Goal: Information Seeking & Learning: Compare options

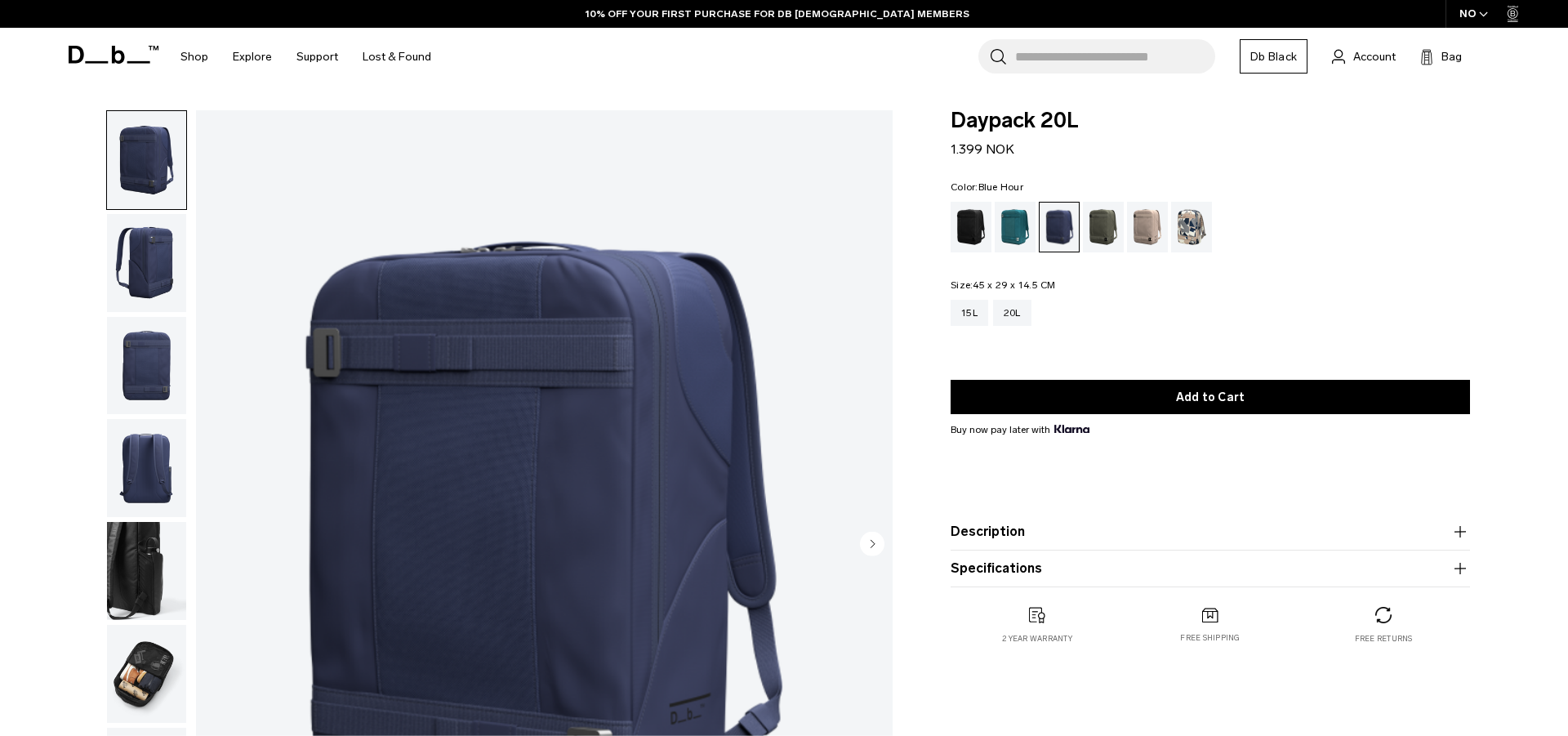
click at [1013, 233] on div "Midnight Teal" at bounding box center [1015, 227] width 41 height 51
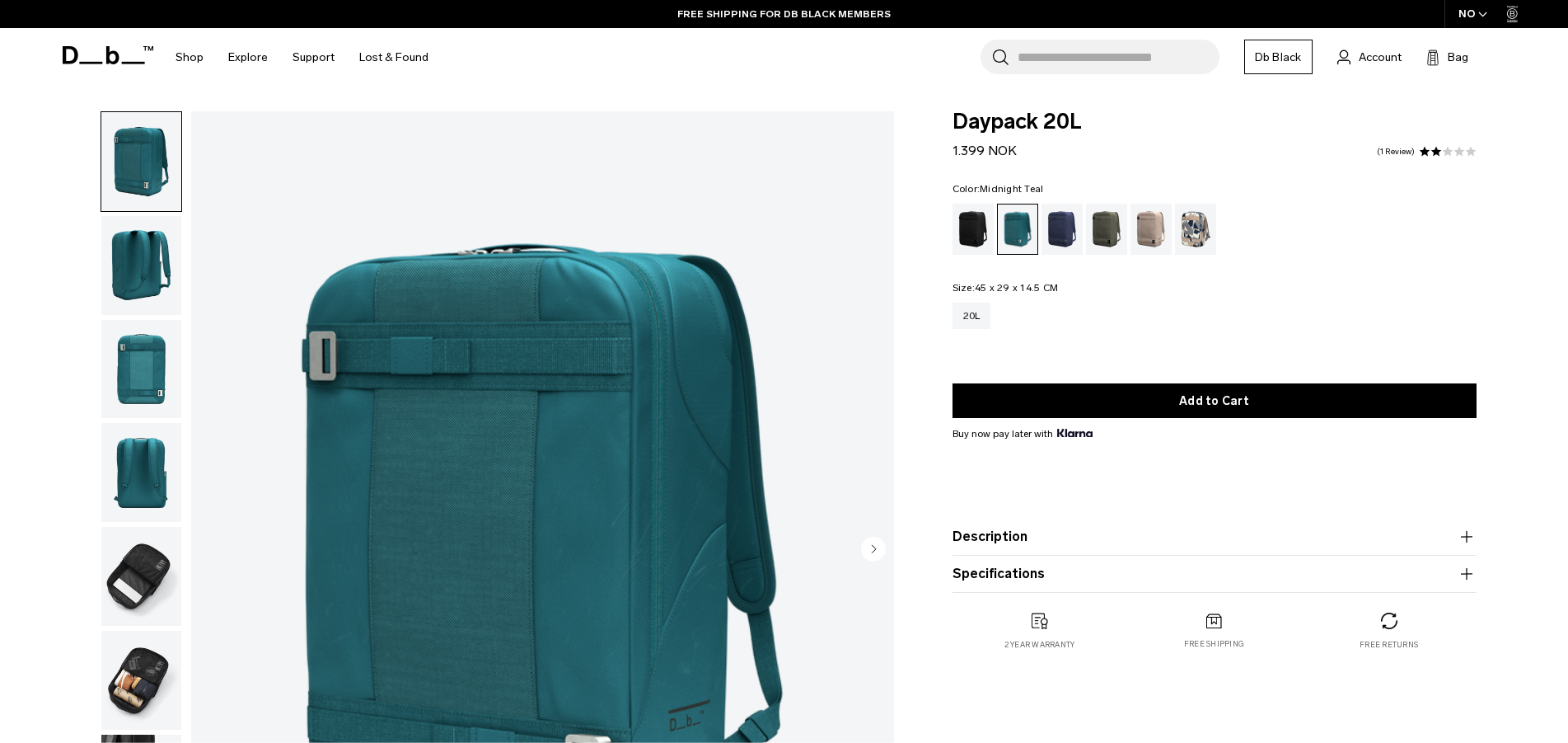
click at [1477, 21] on div "NO" at bounding box center [1472, 14] width 58 height 28
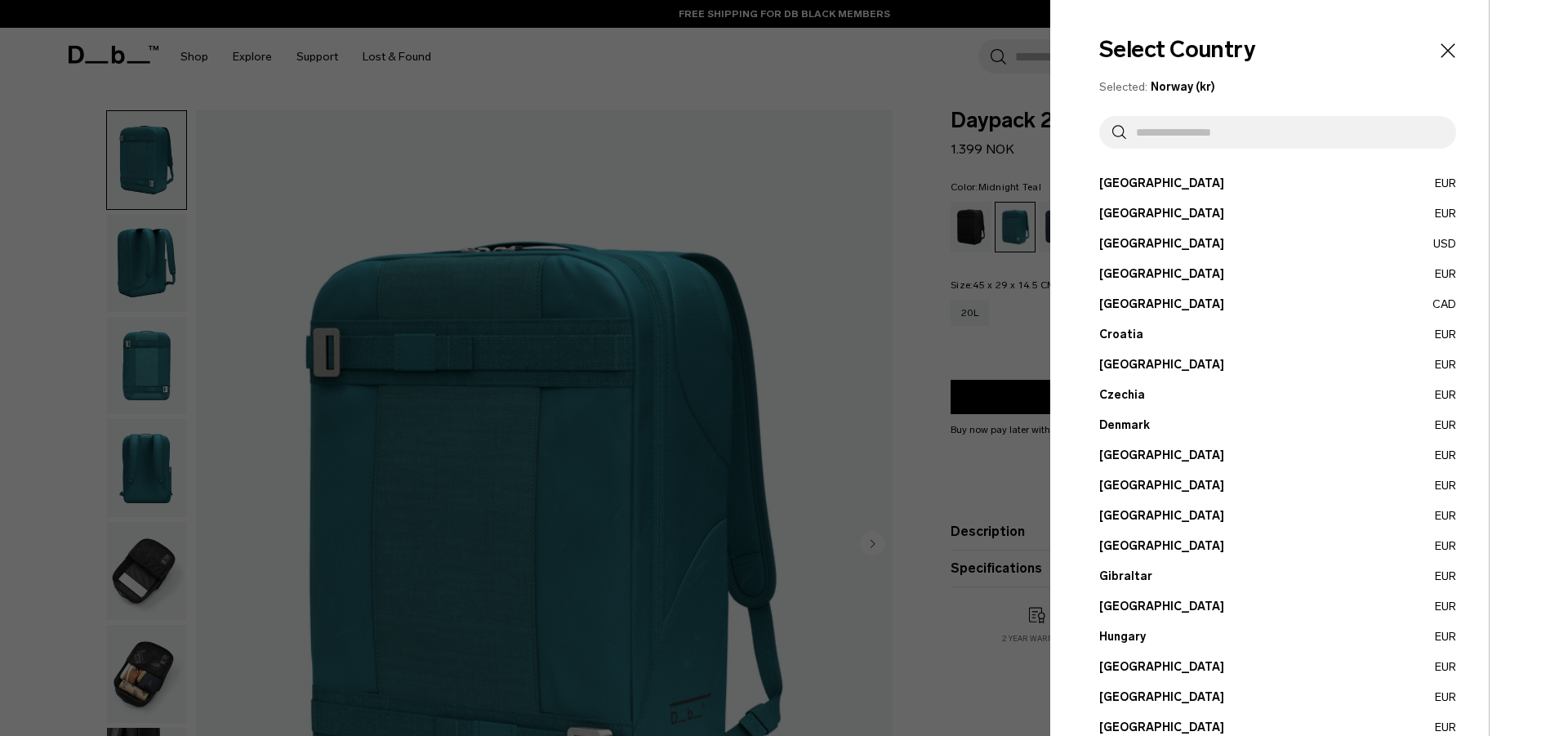
click at [1137, 545] on button "Germany EUR" at bounding box center [1278, 545] width 357 height 17
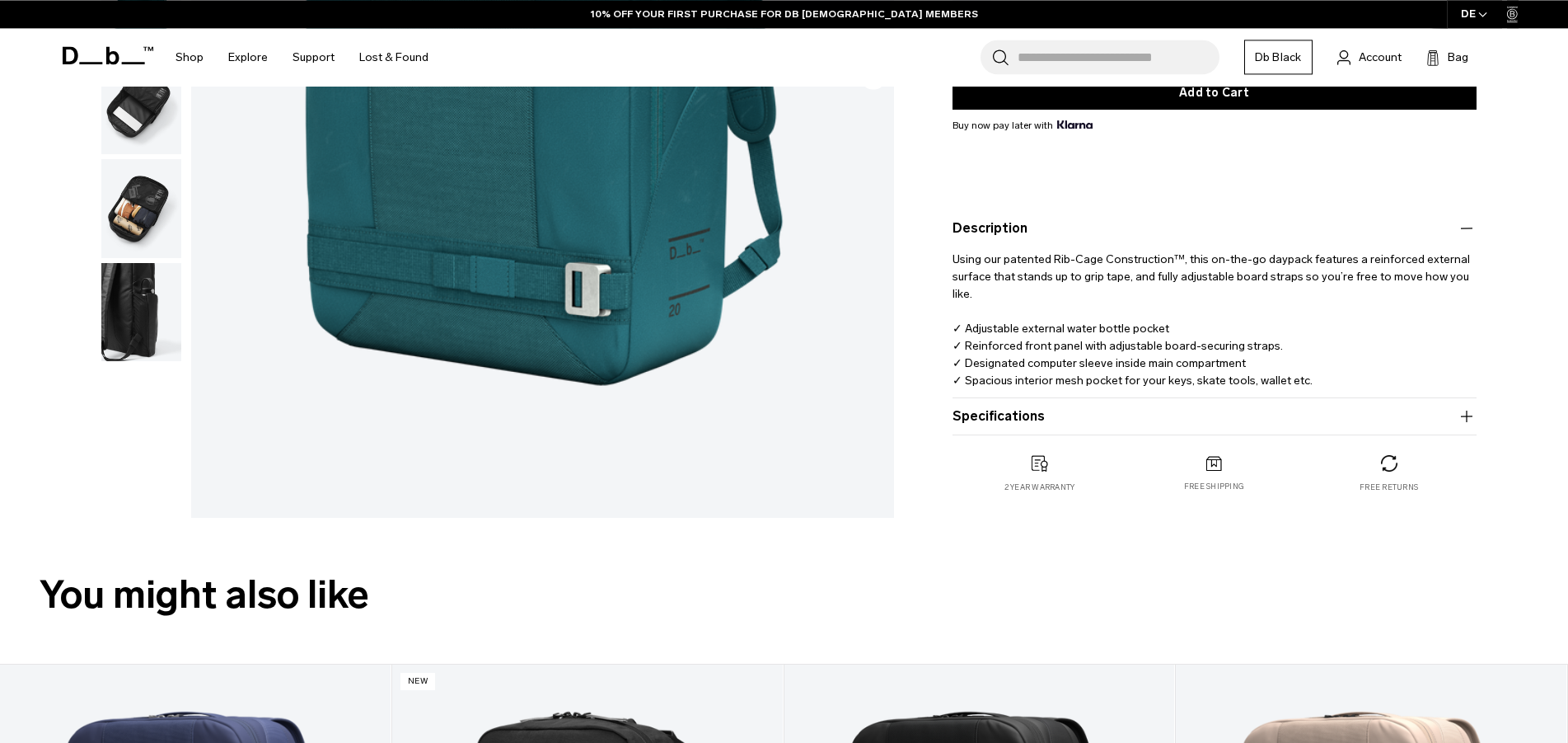
scroll to position [383, 0]
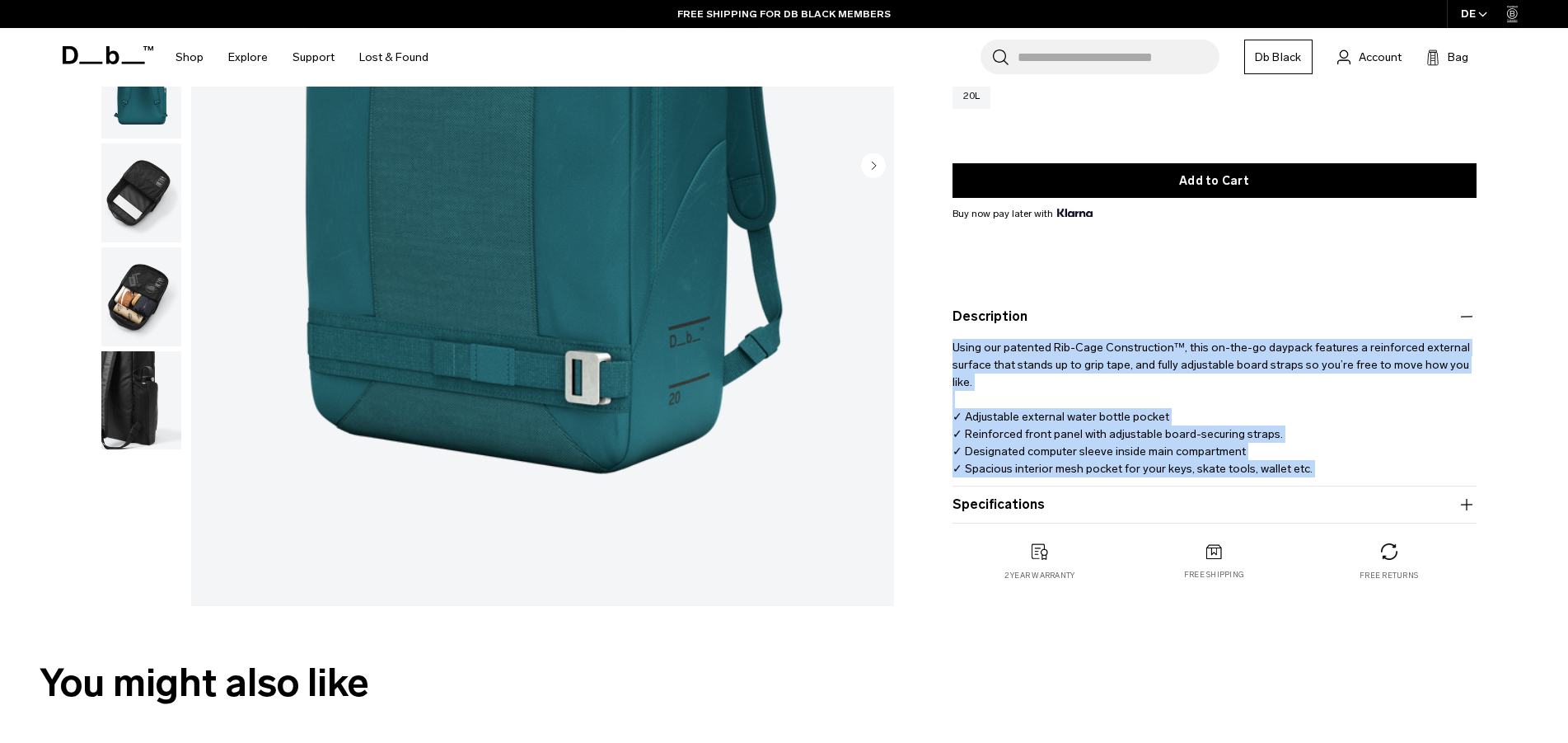
drag, startPoint x: 1146, startPoint y: 470, endPoint x: 953, endPoint y: 347, distance: 228.9
click at [953, 347] on p "Using our patented Rib-Cage Construction™, this on-the-go daypack features a re…" at bounding box center [1214, 410] width 524 height 168
copy p "Using our patented Rib-Cage Construction™, this on-the-go daypack features a re…"
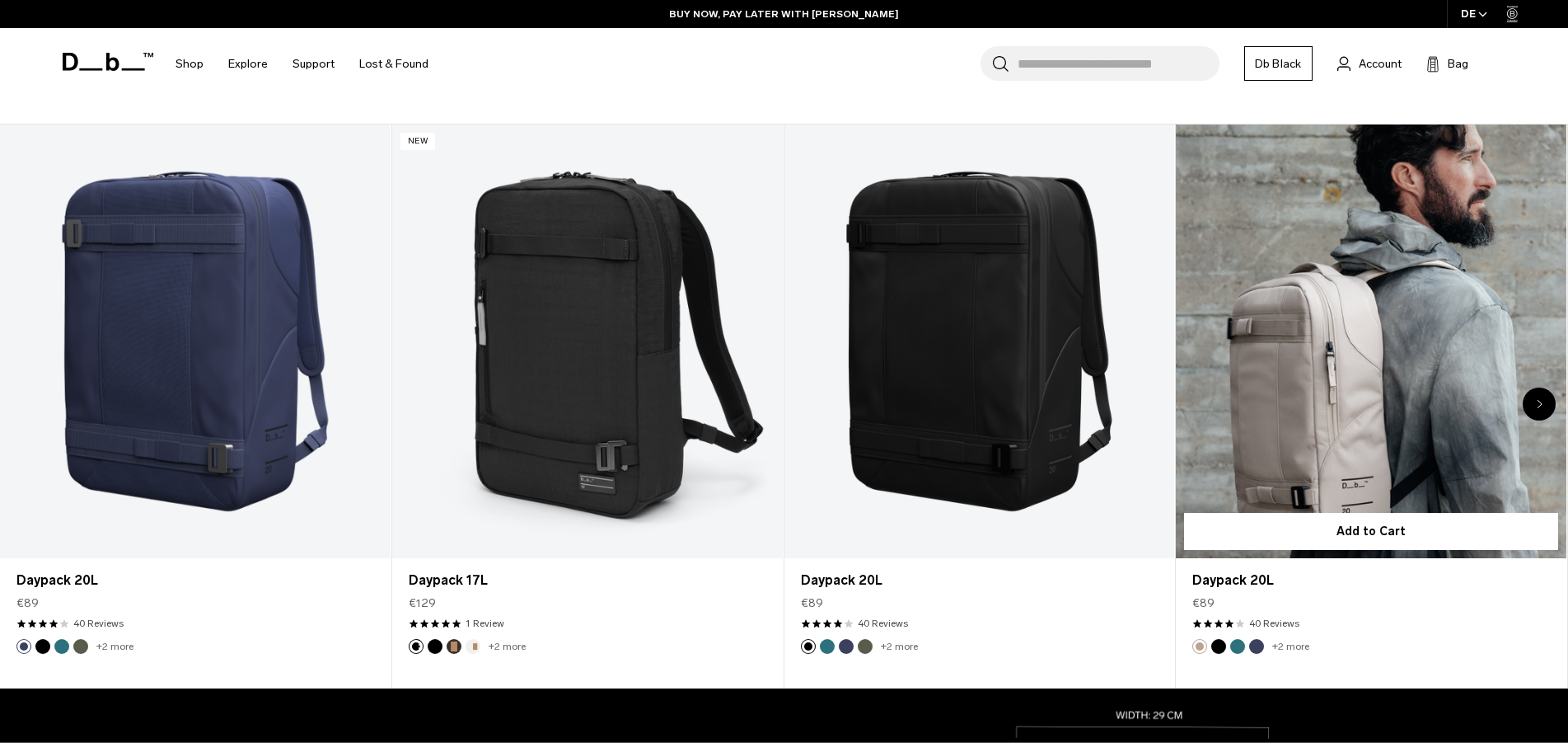
scroll to position [461, 0]
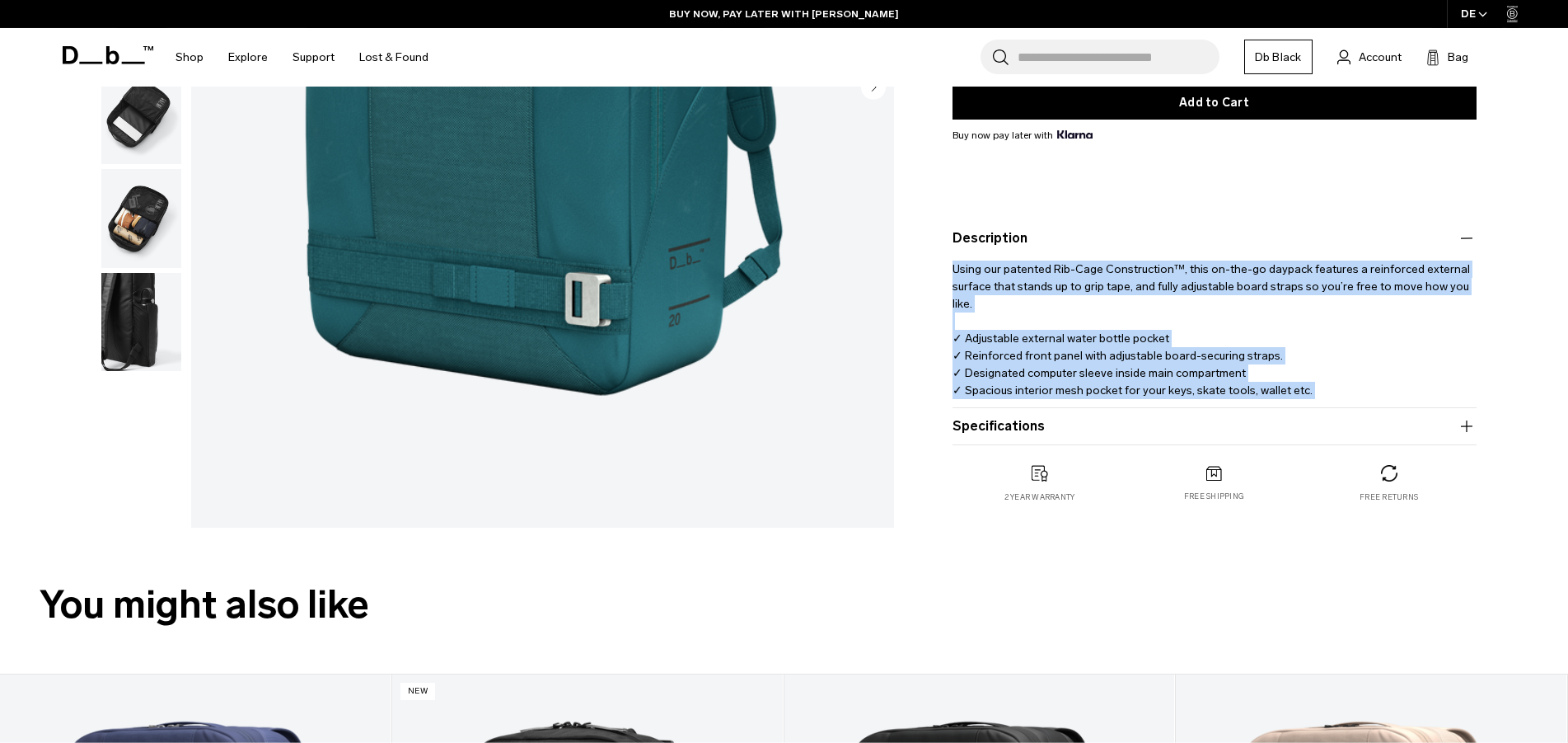
click at [1035, 432] on button "Specifications" at bounding box center [1214, 426] width 524 height 20
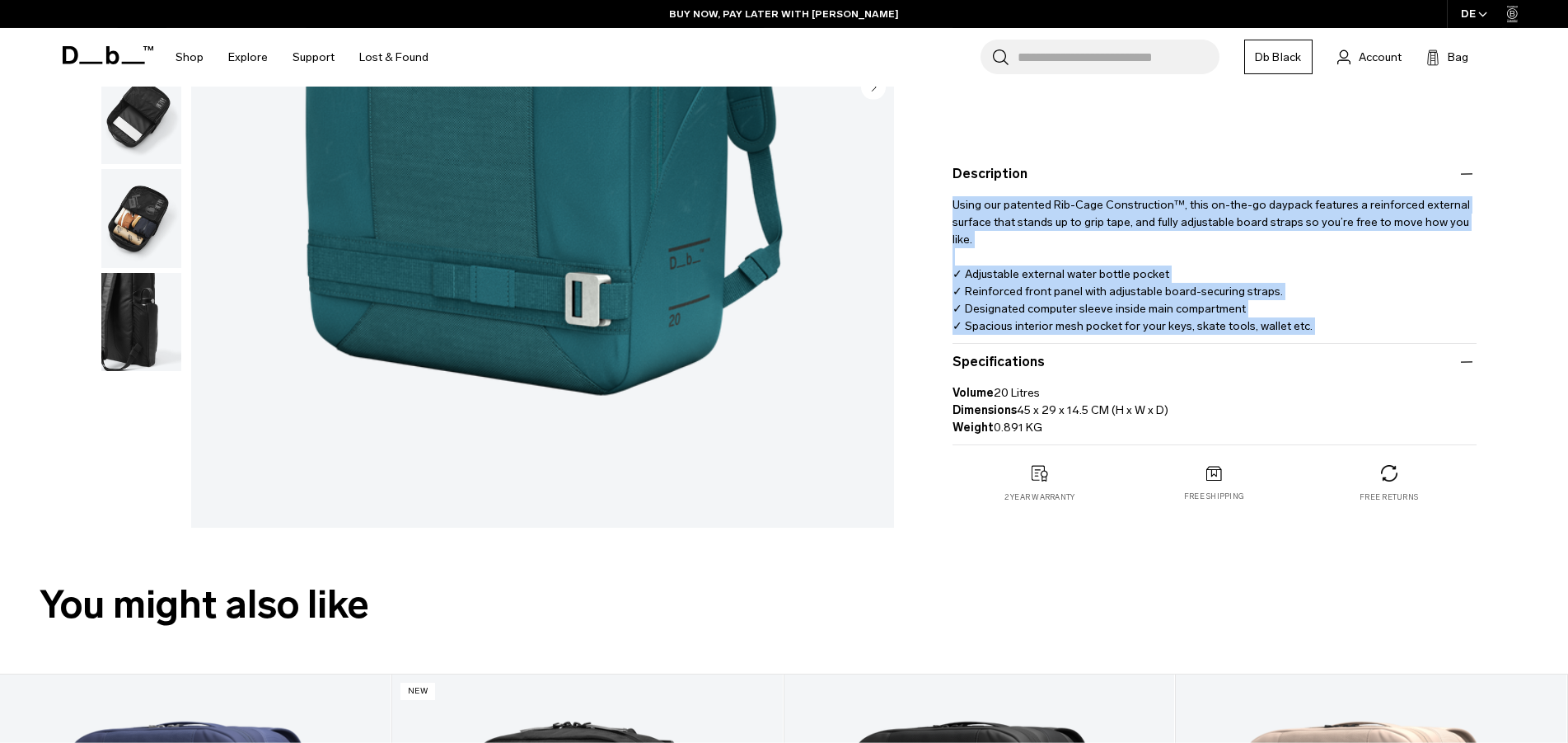
drag, startPoint x: 1029, startPoint y: 432, endPoint x: 932, endPoint y: 392, distance: 104.9
click at [952, 392] on div "Volume 20 Litres Dimensions 45 x 29 x 14.5 CM (H x W x D) Weight 0.891 KG" at bounding box center [1214, 404] width 524 height 65
copy p "Volume 20 Litres Dimensions 45 x 29 x 14.5 CM (H x W x D) Weight 0.891 KG"
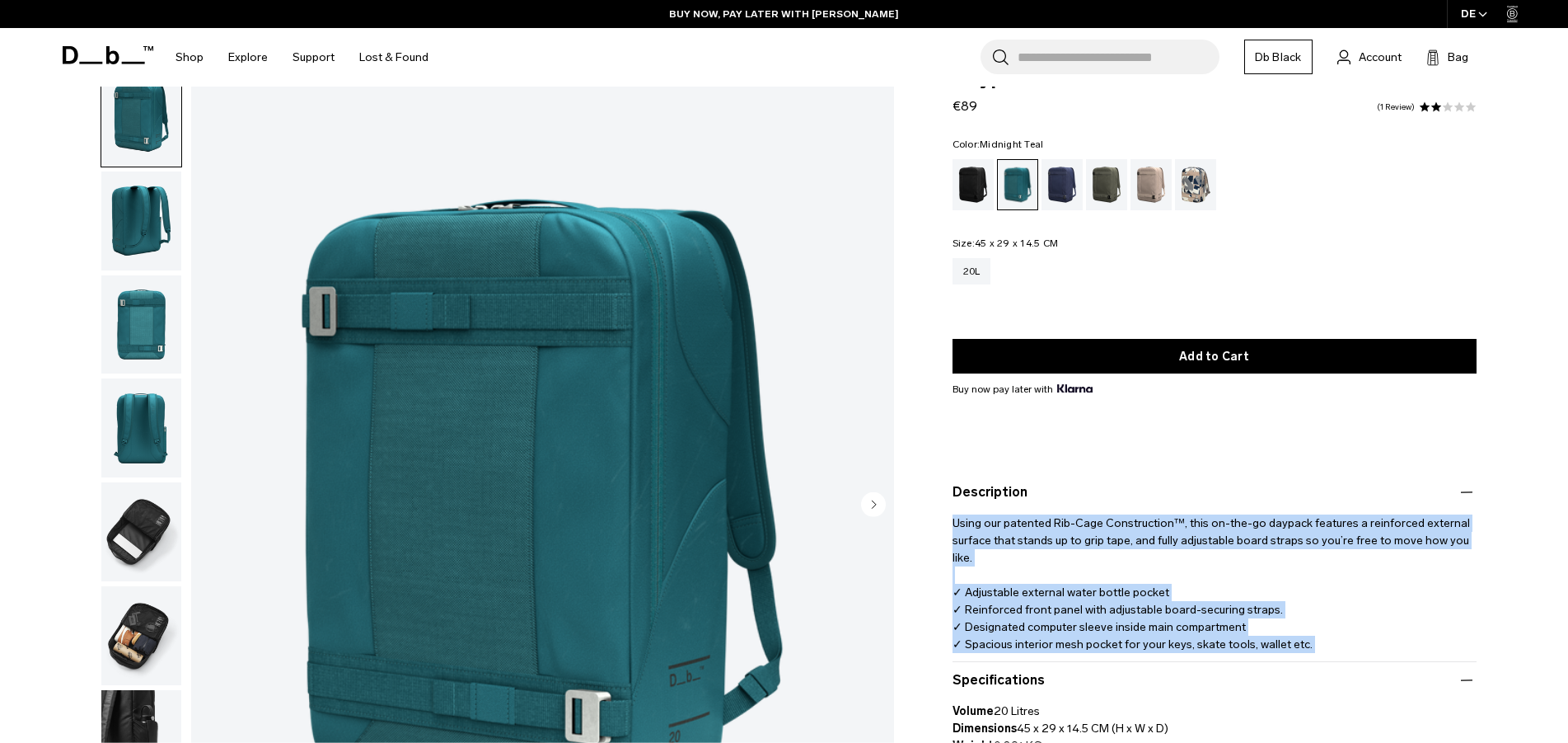
scroll to position [0, 0]
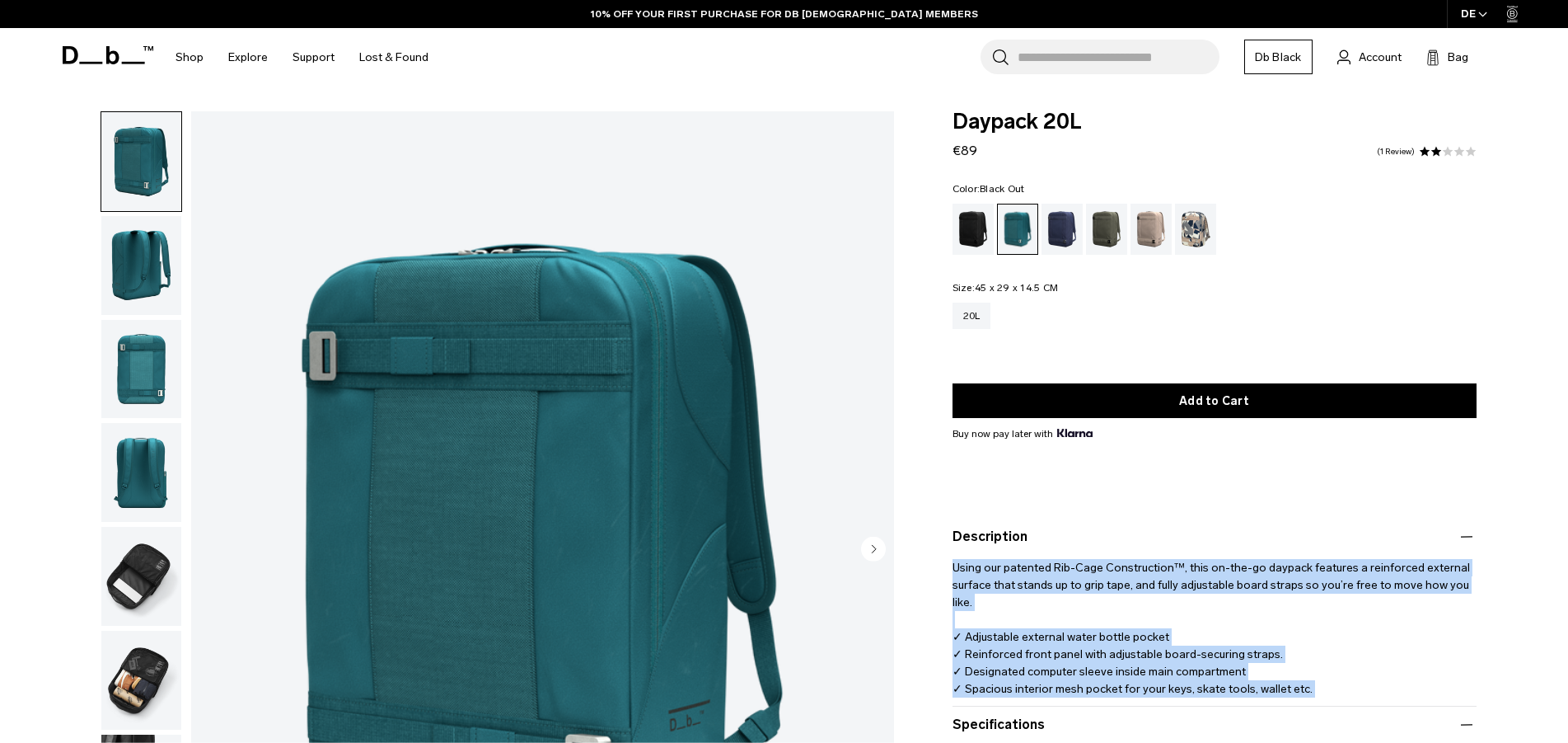
click at [981, 223] on div "Black Out" at bounding box center [973, 230] width 42 height 51
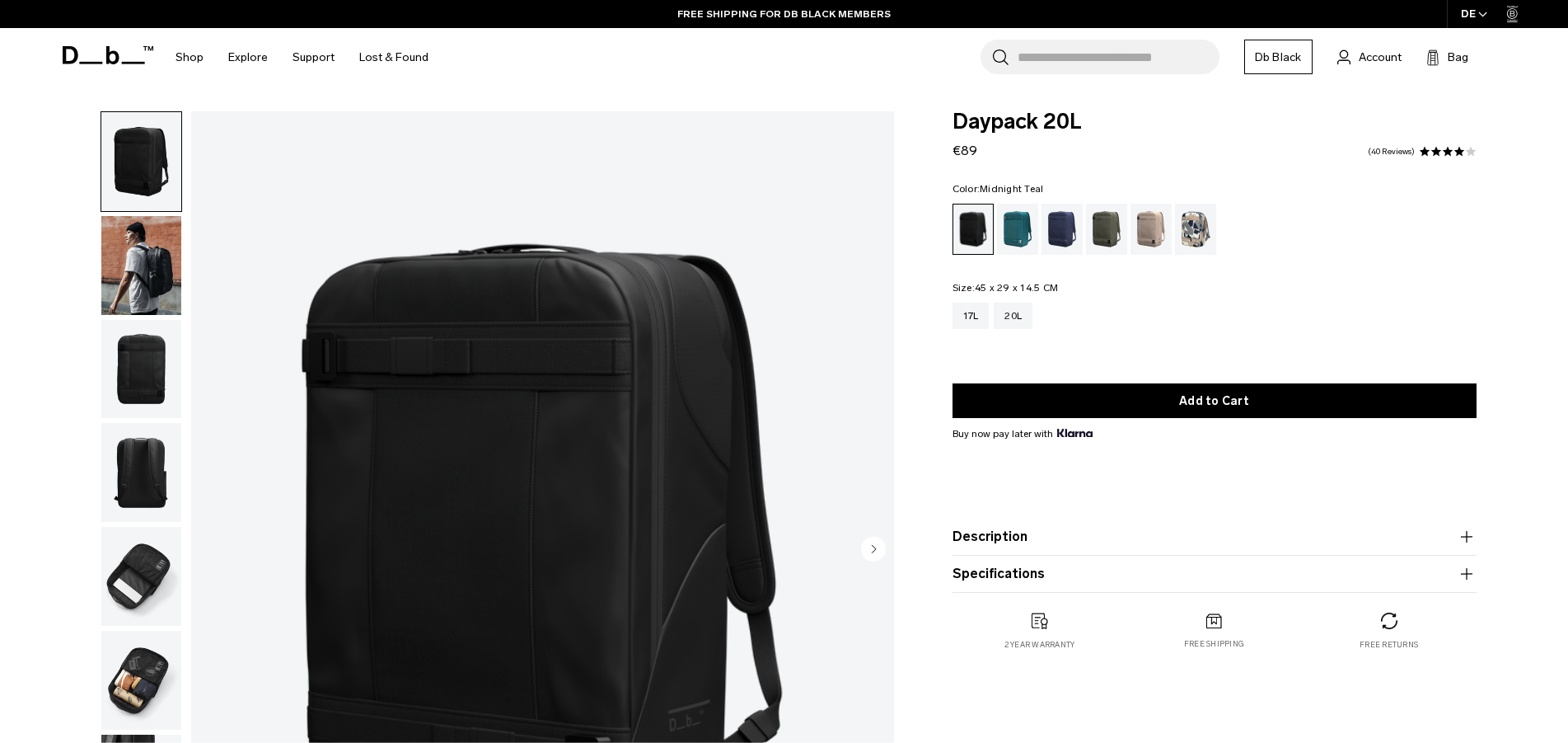
click at [1016, 228] on div "Midnight Teal" at bounding box center [1018, 230] width 42 height 51
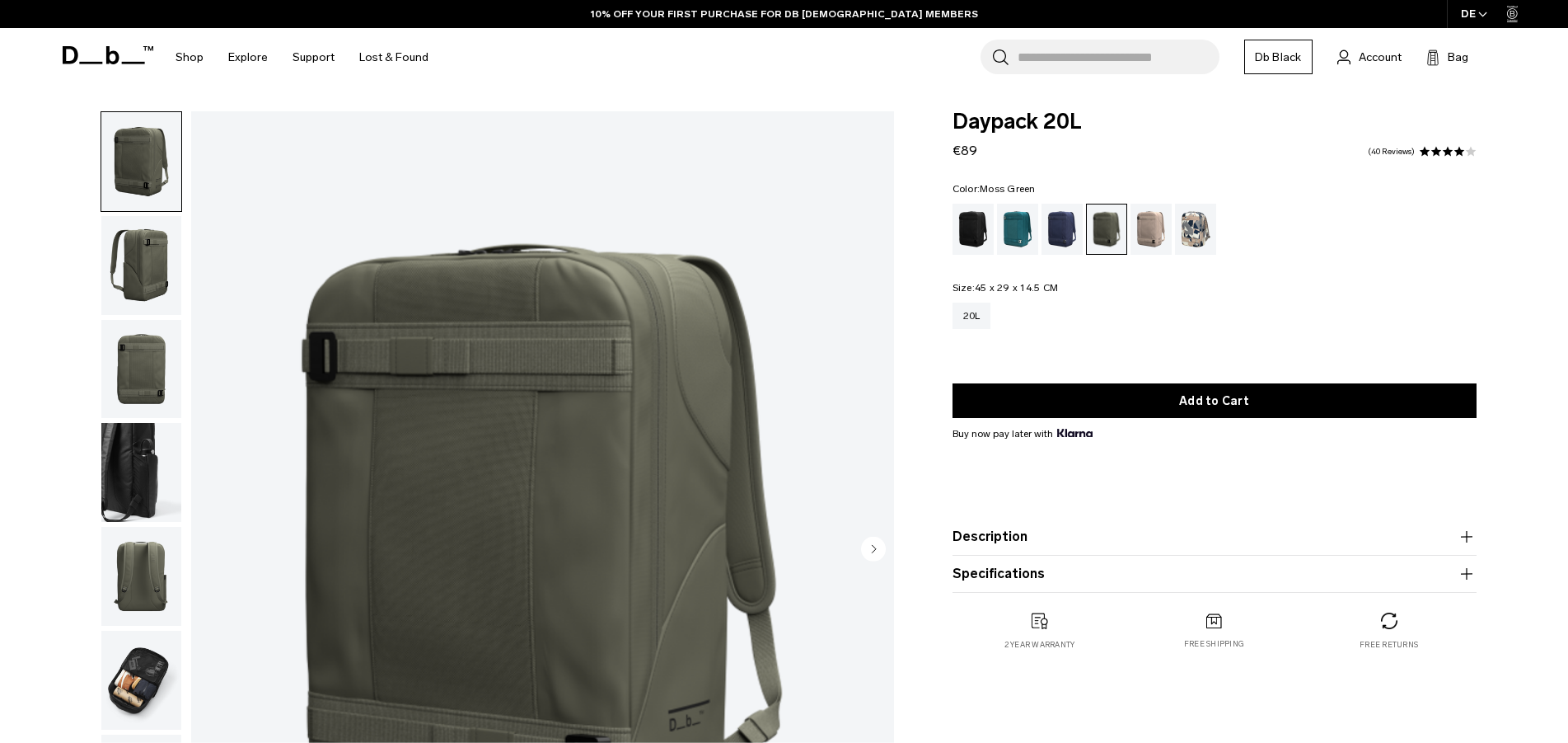
click at [1056, 53] on input "Search for Bags, Luggage..." at bounding box center [1118, 57] width 202 height 34
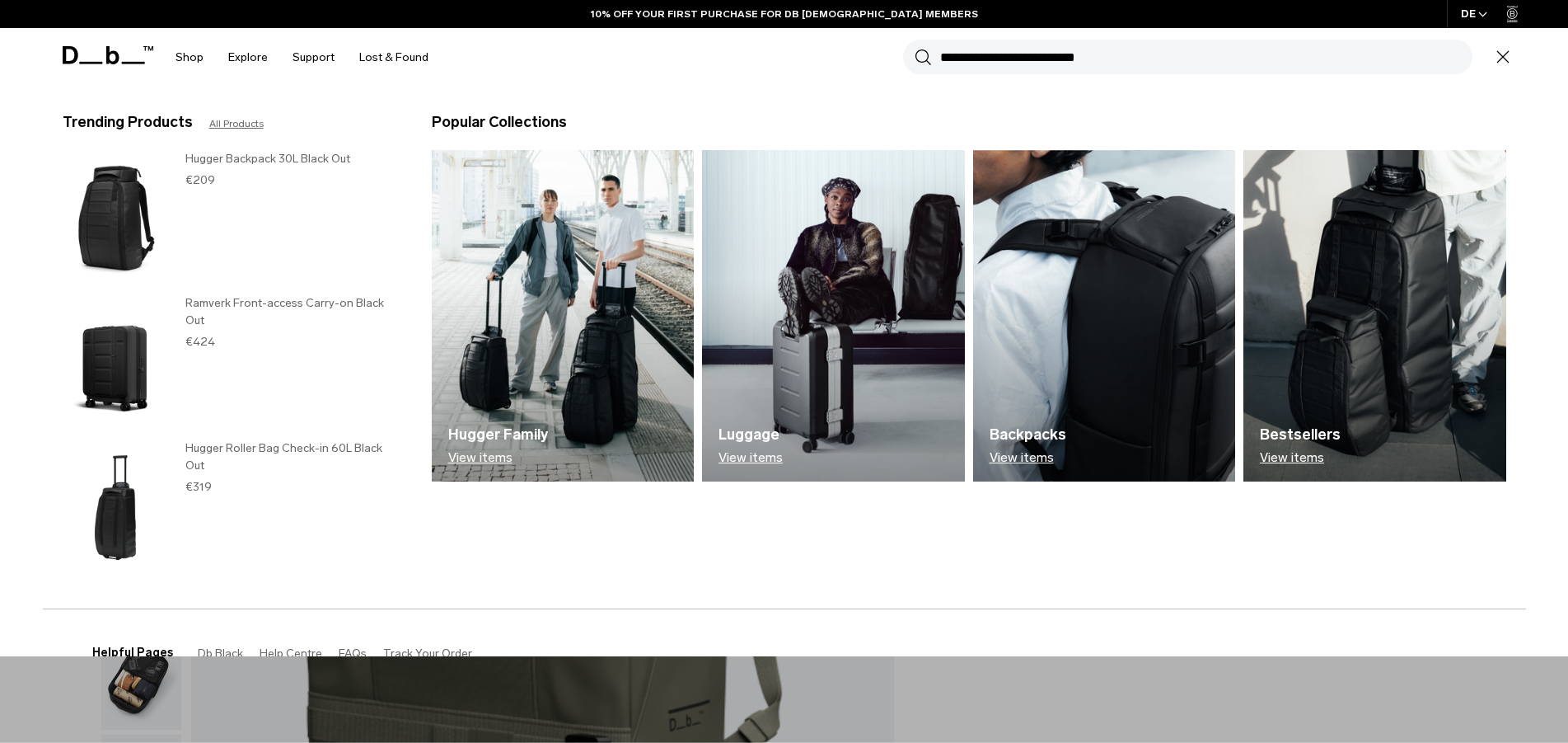
paste input "**********"
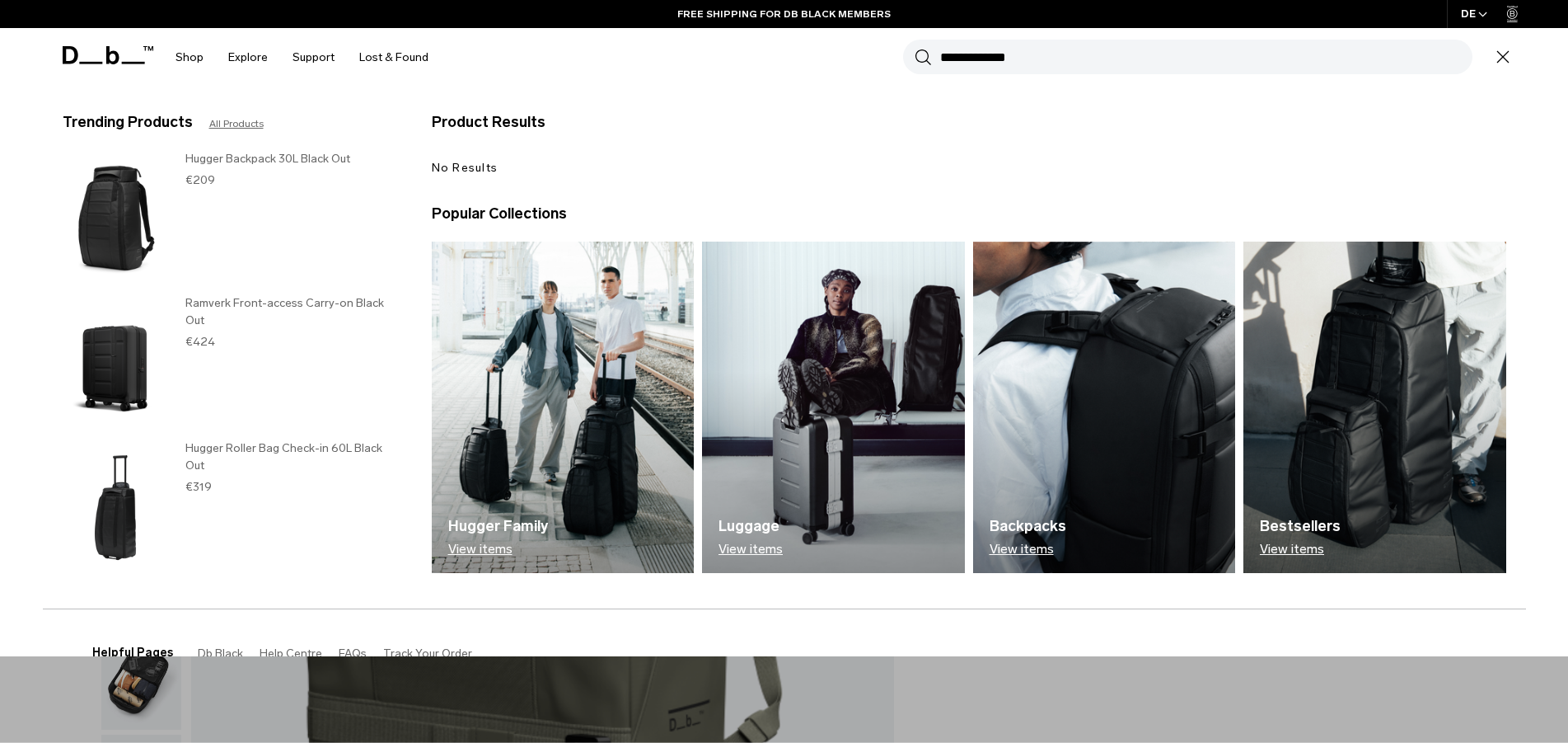
type input "**********"
click at [914, 47] on button "Search" at bounding box center [923, 56] width 17 height 18
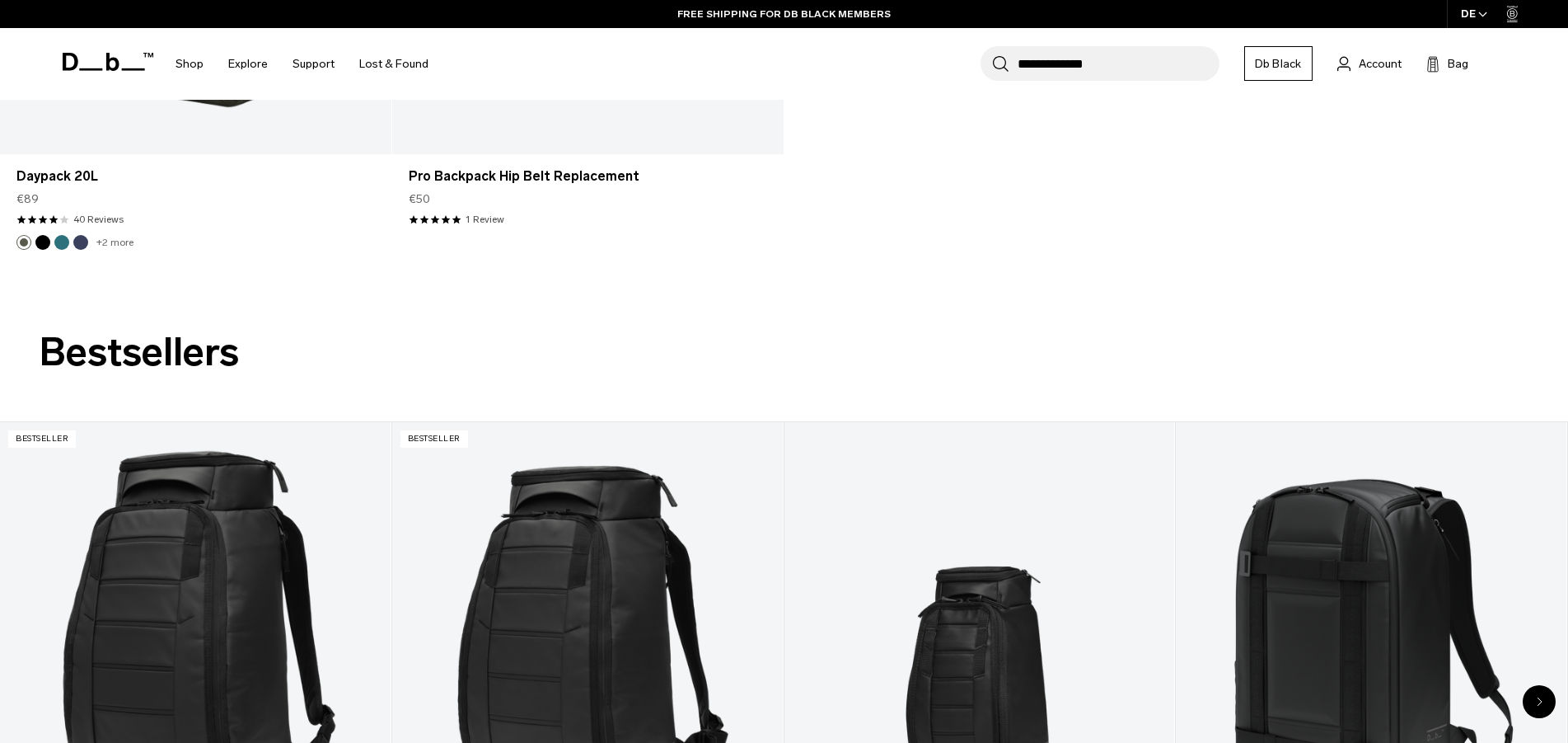
scroll to position [13, 0]
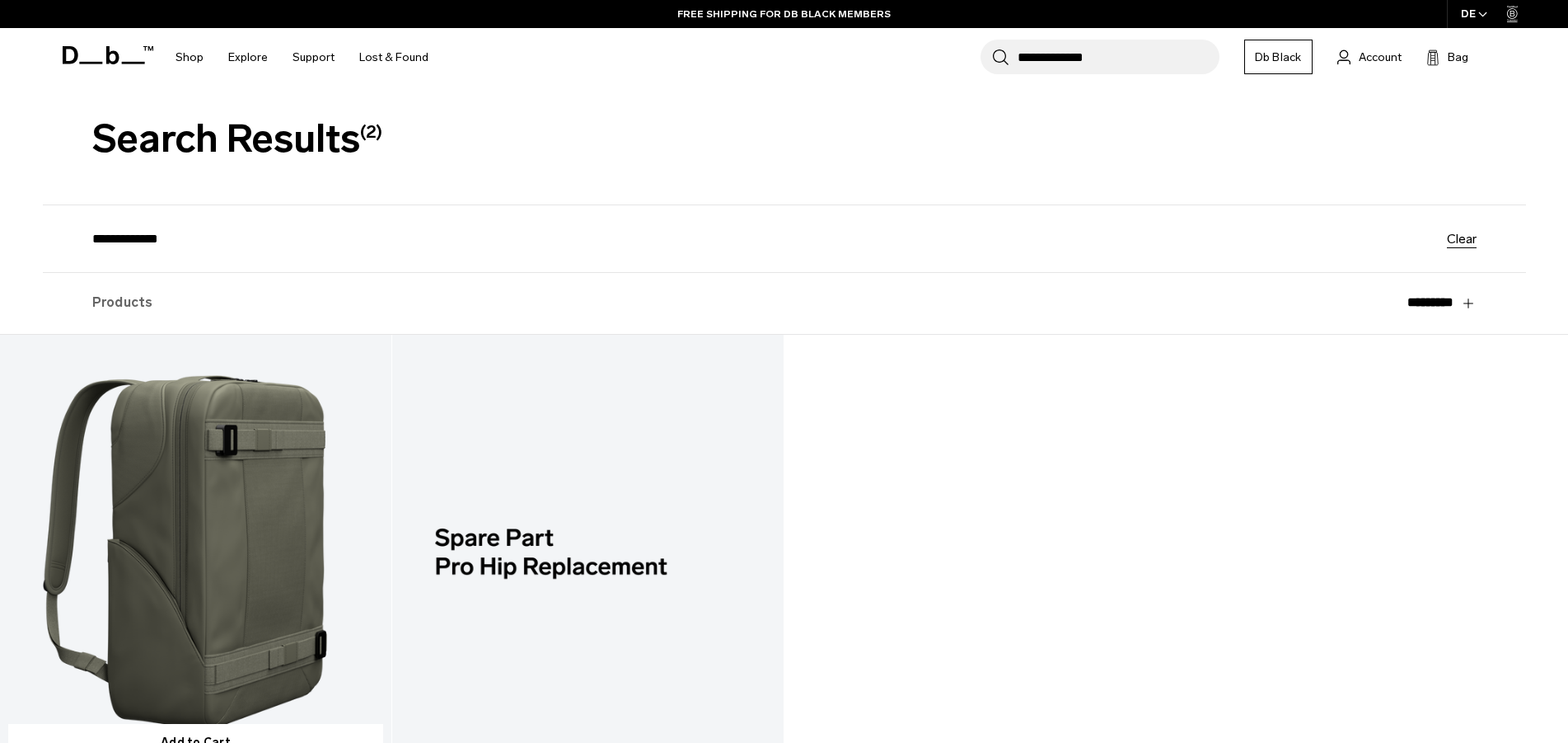
click at [227, 511] on link "Daypack 20L" at bounding box center [195, 552] width 392 height 436
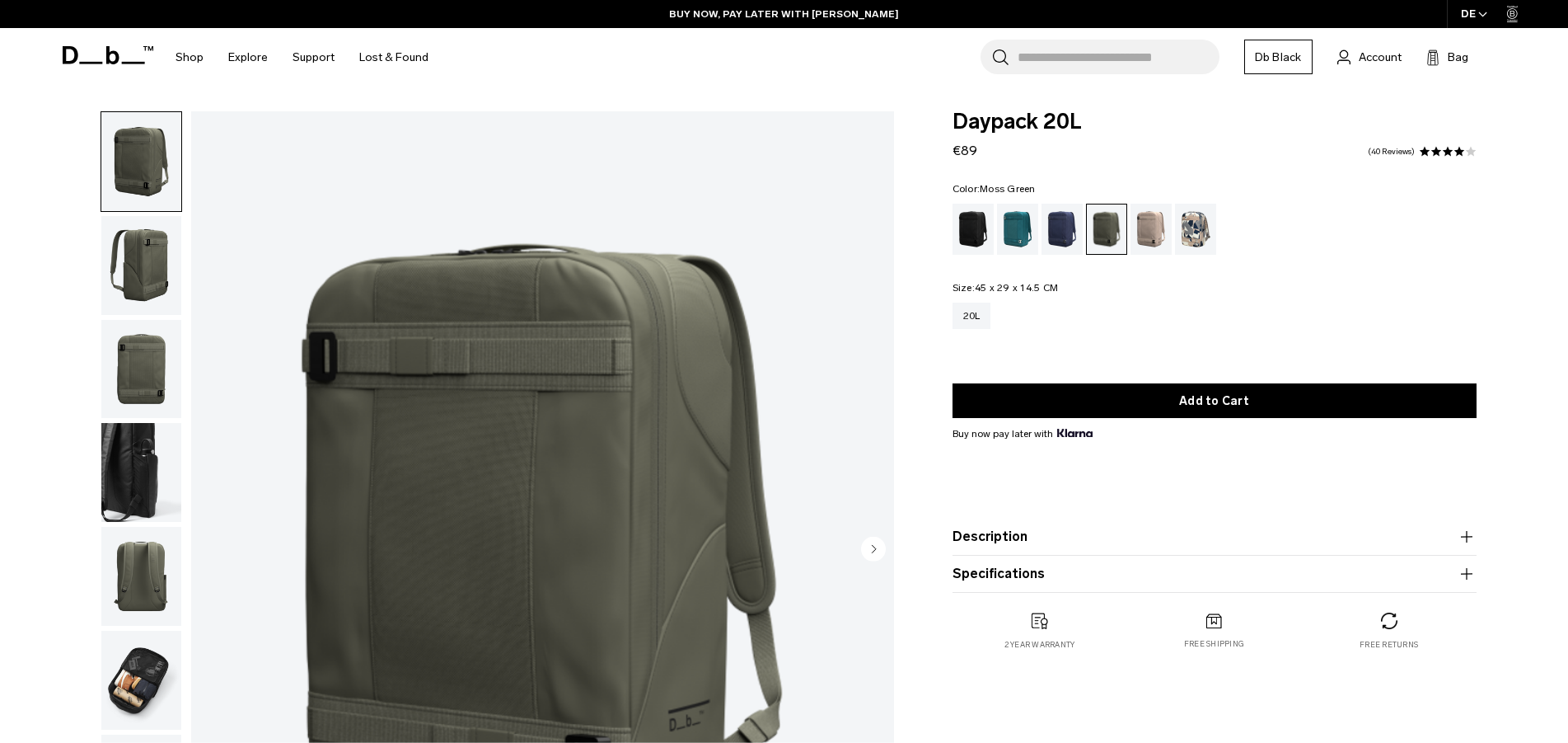
click at [1123, 59] on input "Search for Bags, Luggage..." at bounding box center [1118, 57] width 202 height 34
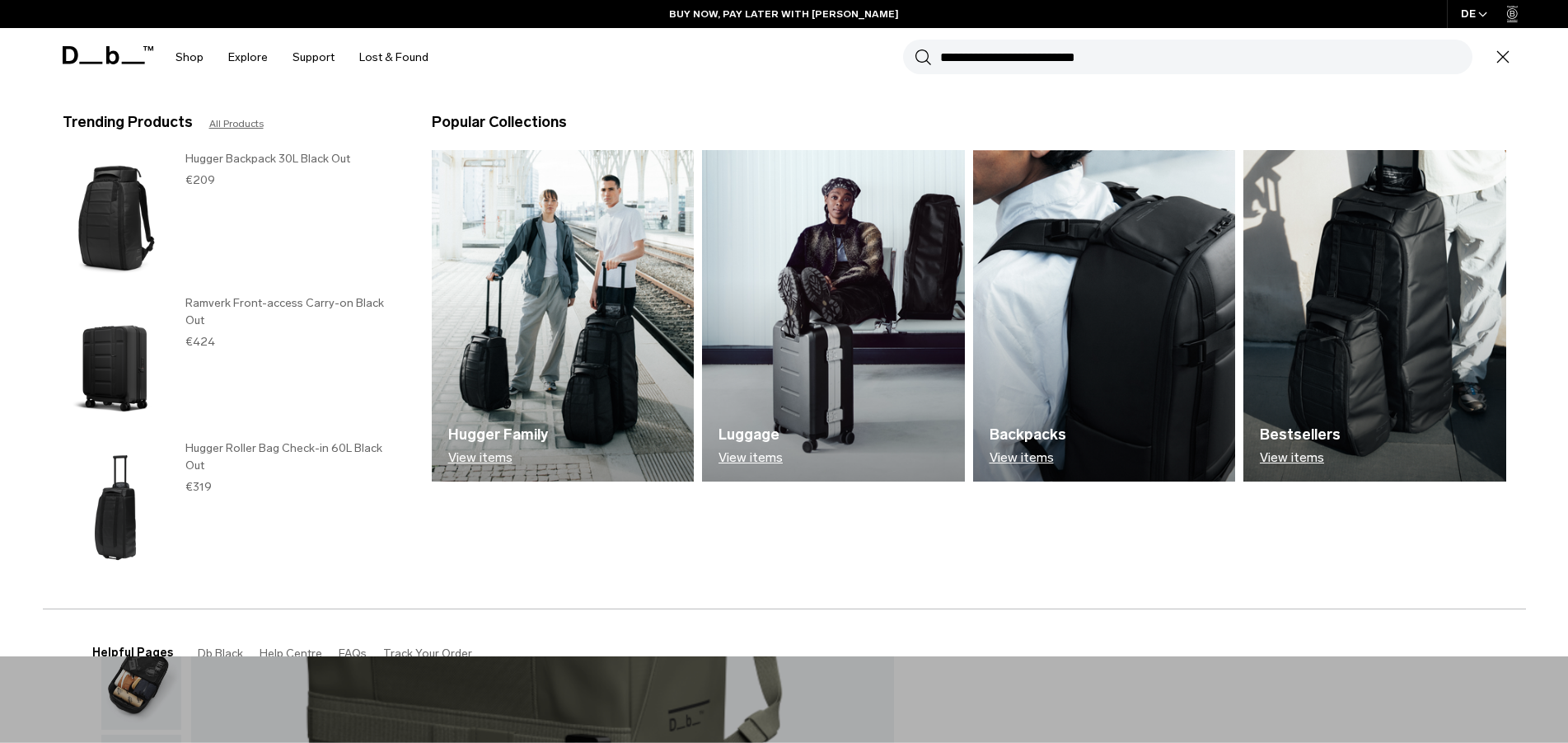
paste input "**********"
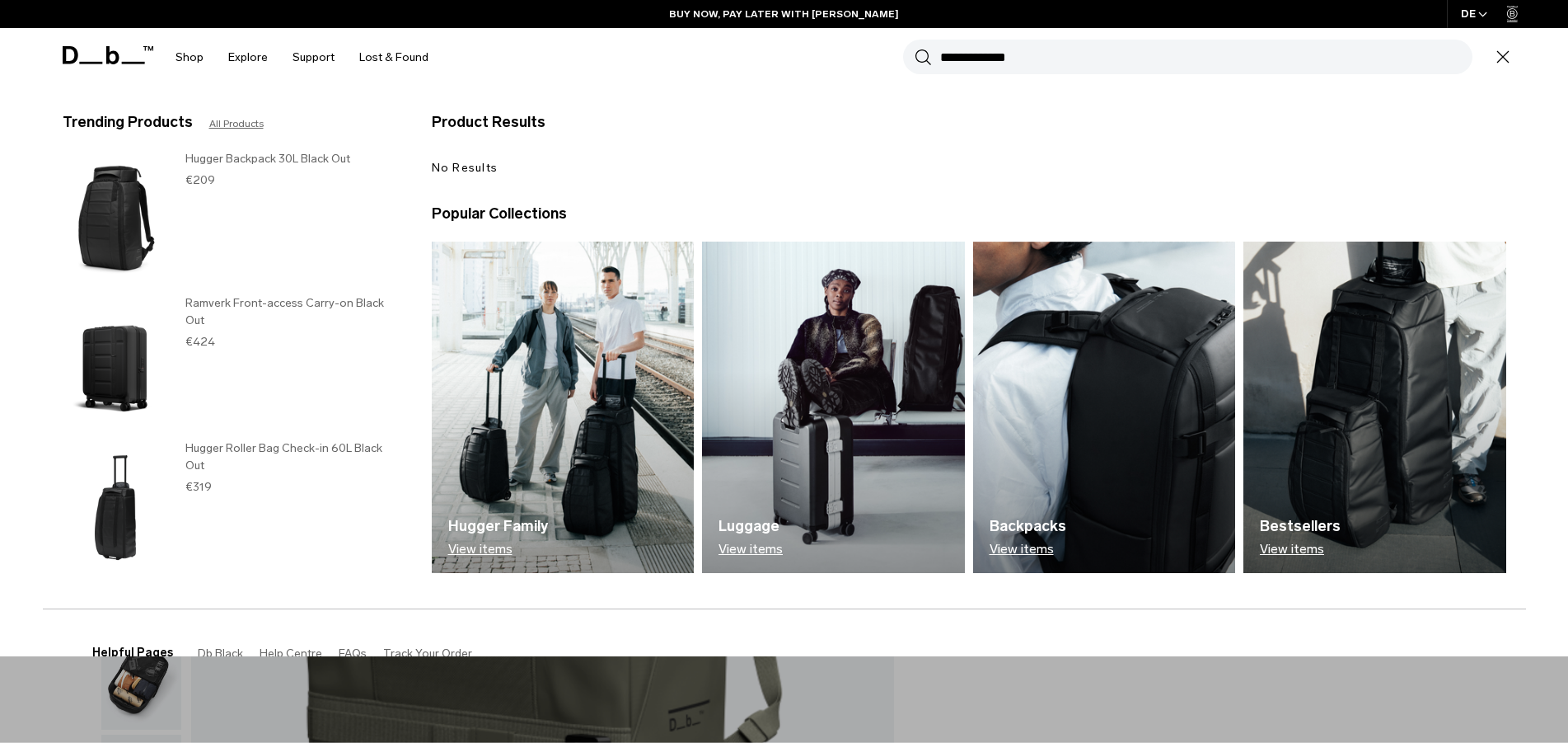
type input "**********"
click at [914, 47] on button "Search" at bounding box center [923, 56] width 17 height 18
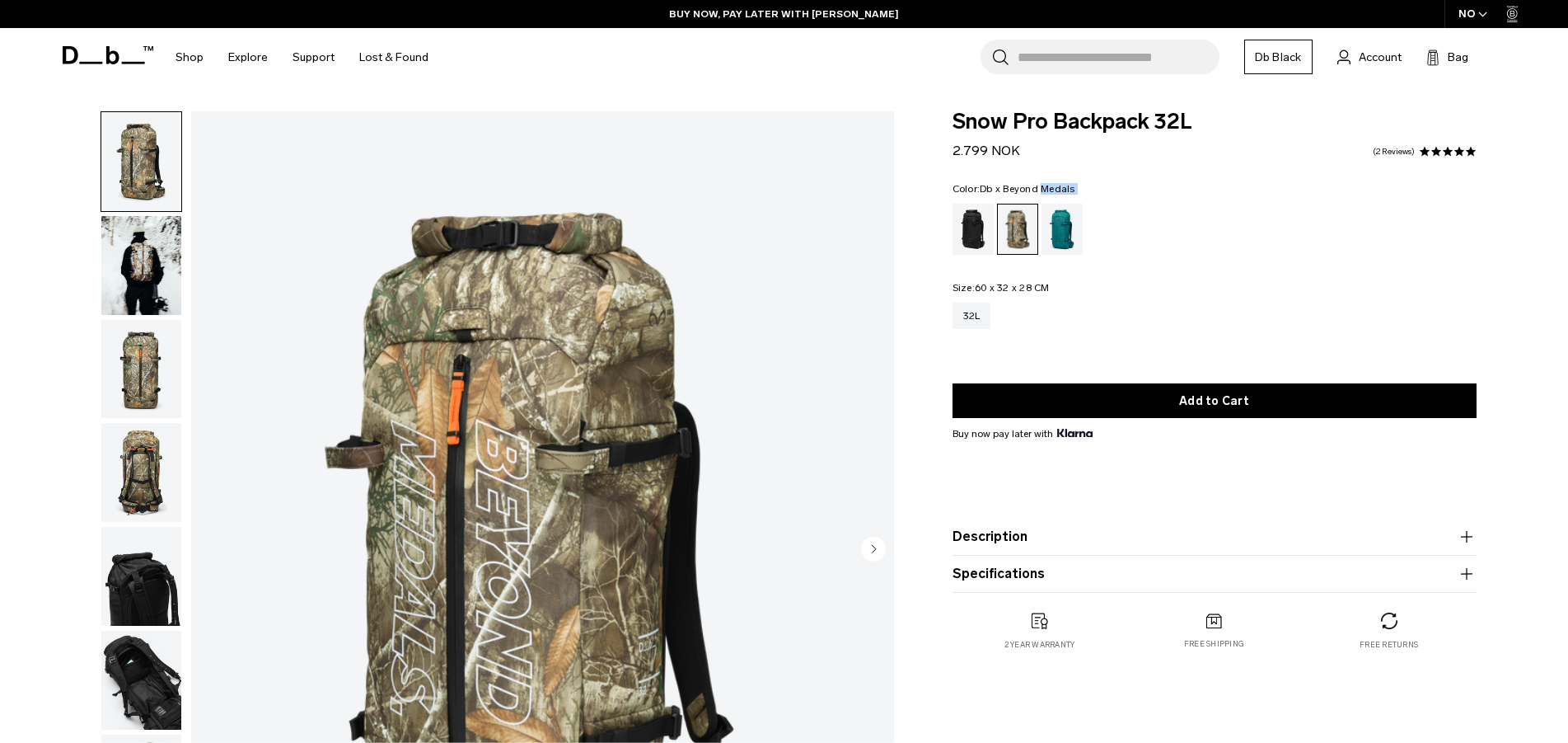
drag, startPoint x: 1089, startPoint y: 190, endPoint x: 1007, endPoint y: 190, distance: 82.0
click at [1007, 190] on fieldset "Color: Db x Beyond Medals Out of stock" at bounding box center [1214, 219] width 524 height 71
click at [508, 372] on img "1 / 8" at bounding box center [542, 549] width 703 height 878
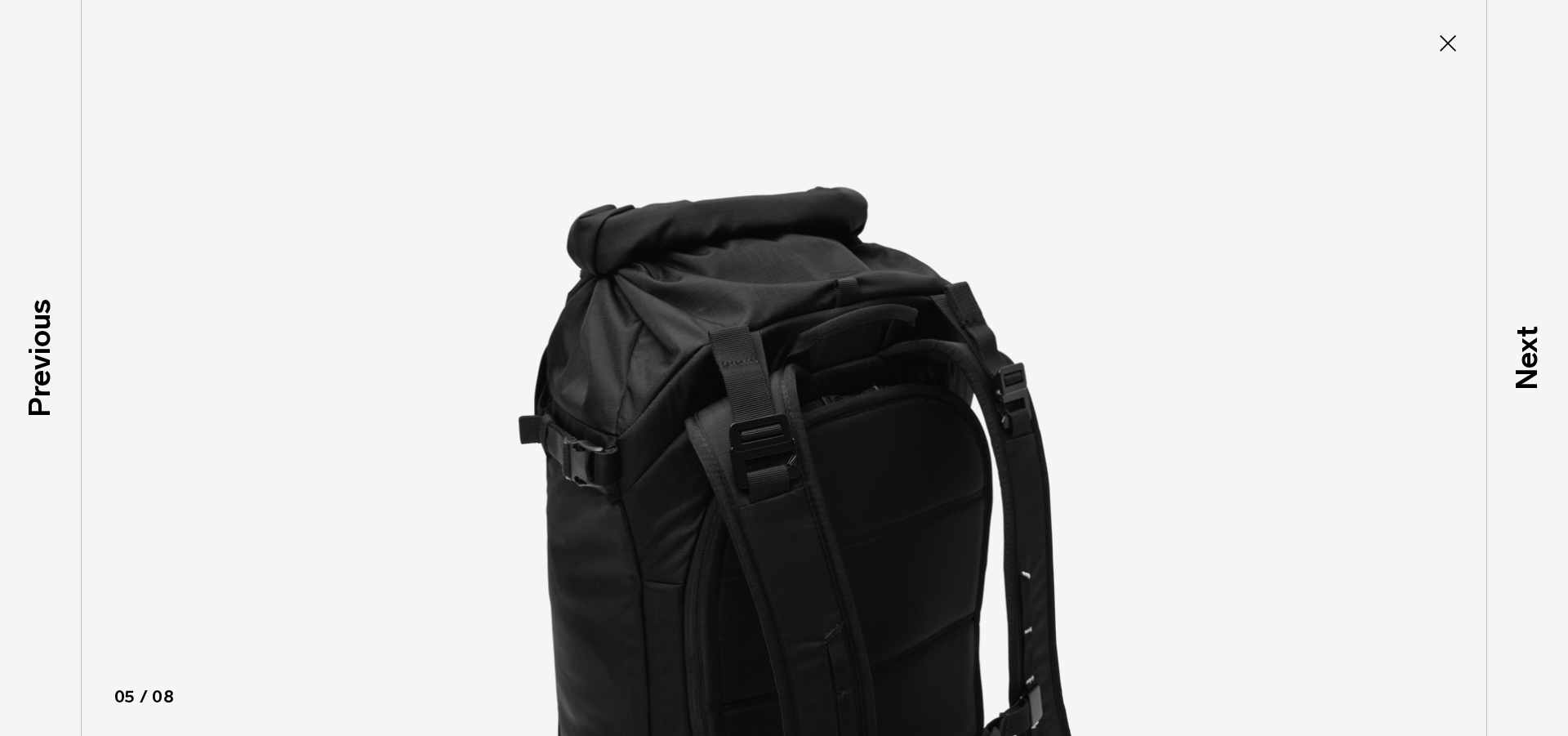
click at [1207, 290] on div at bounding box center [784, 368] width 1568 height 736
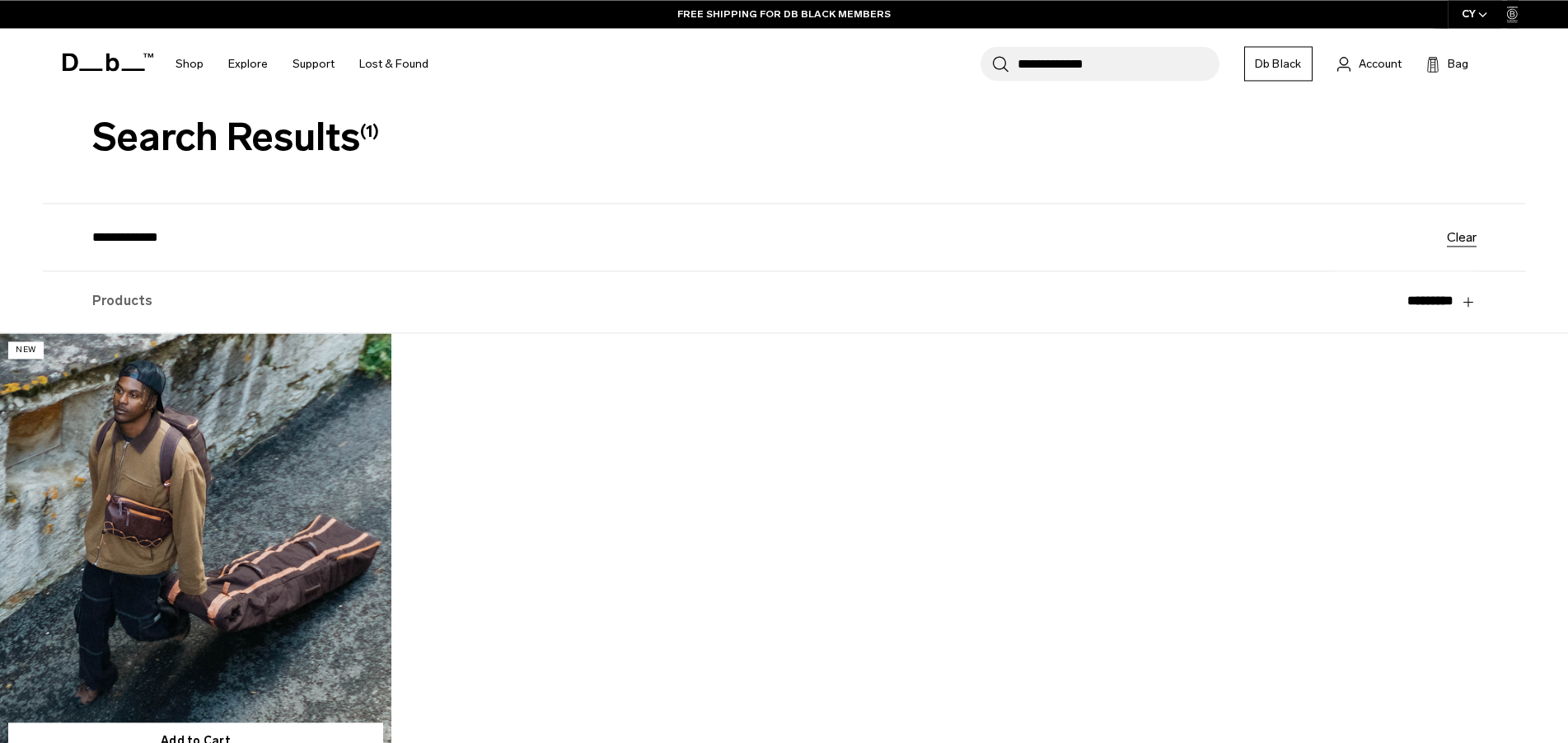
scroll to position [13, 0]
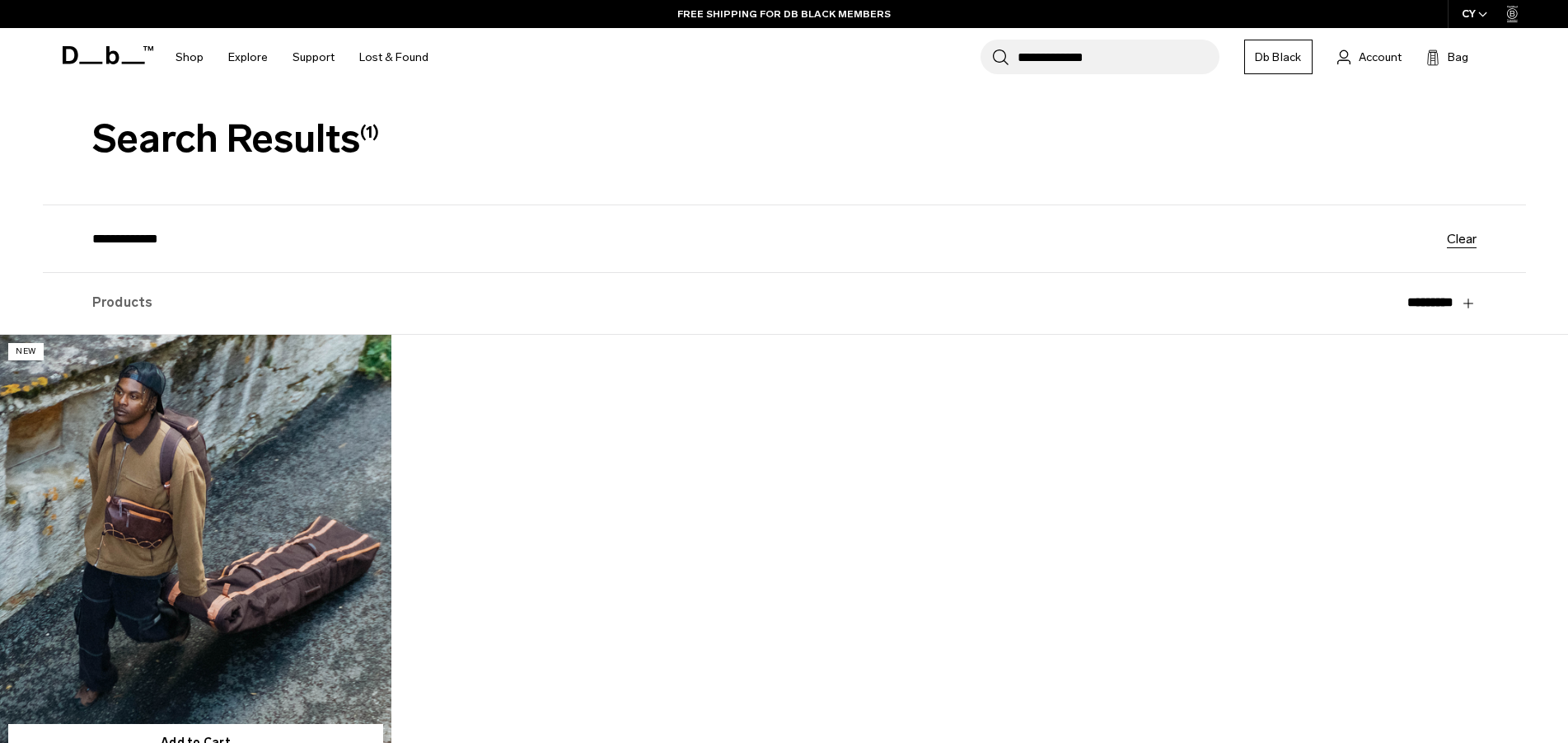
click at [194, 450] on link "Snow Roller Pro 127L" at bounding box center [195, 552] width 392 height 436
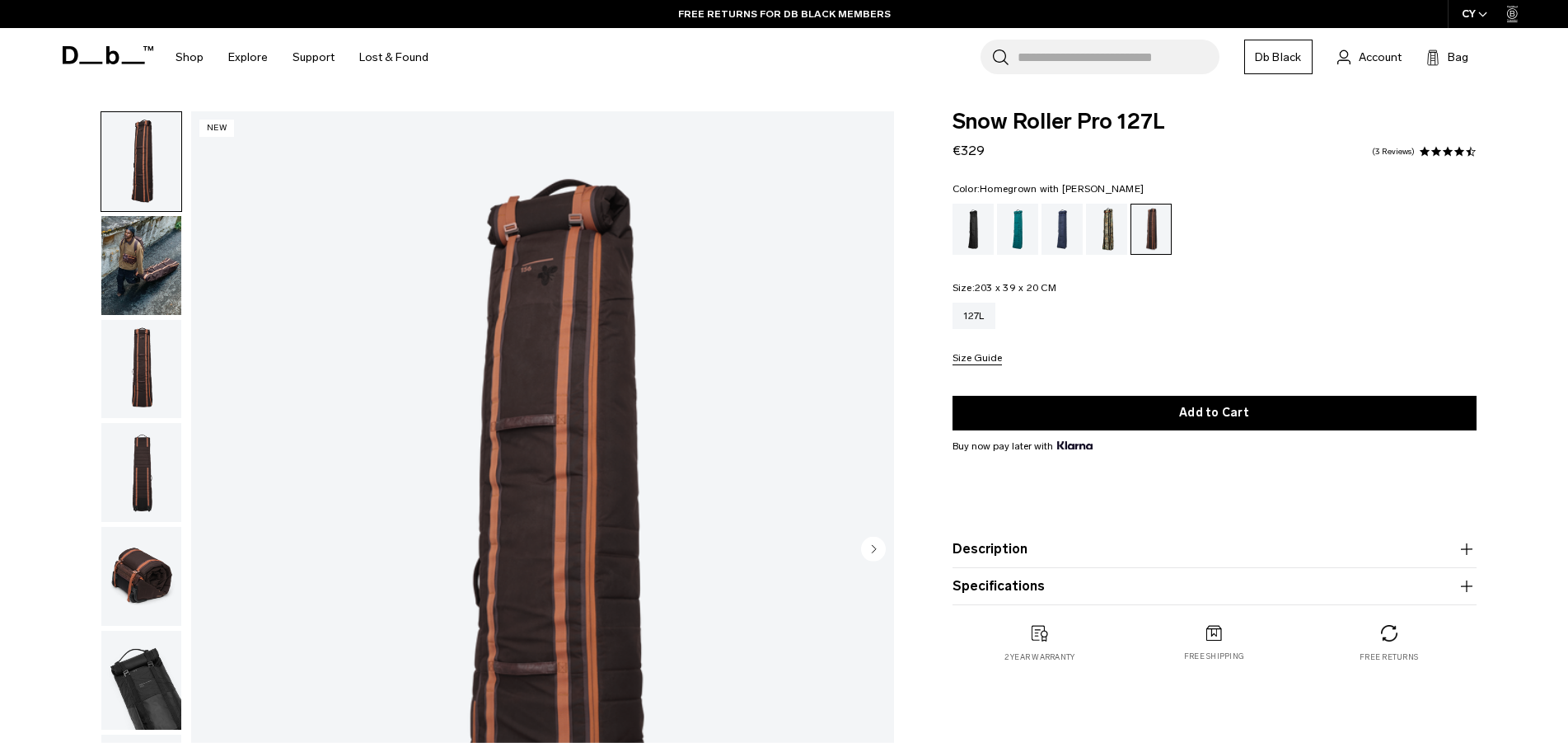
click at [565, 428] on img "1 / 10" at bounding box center [542, 549] width 703 height 878
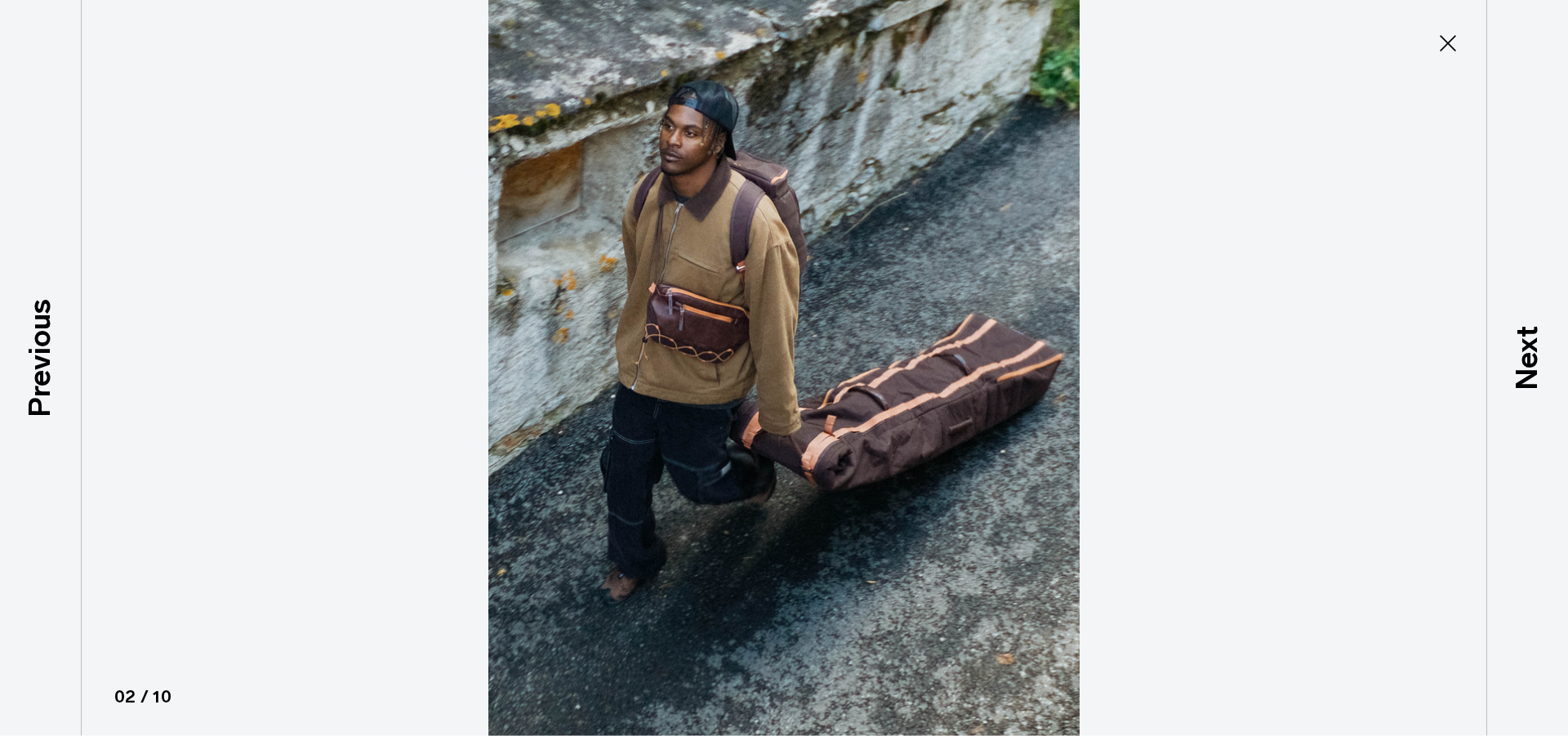
drag, startPoint x: 759, startPoint y: 233, endPoint x: 781, endPoint y: 227, distance: 22.8
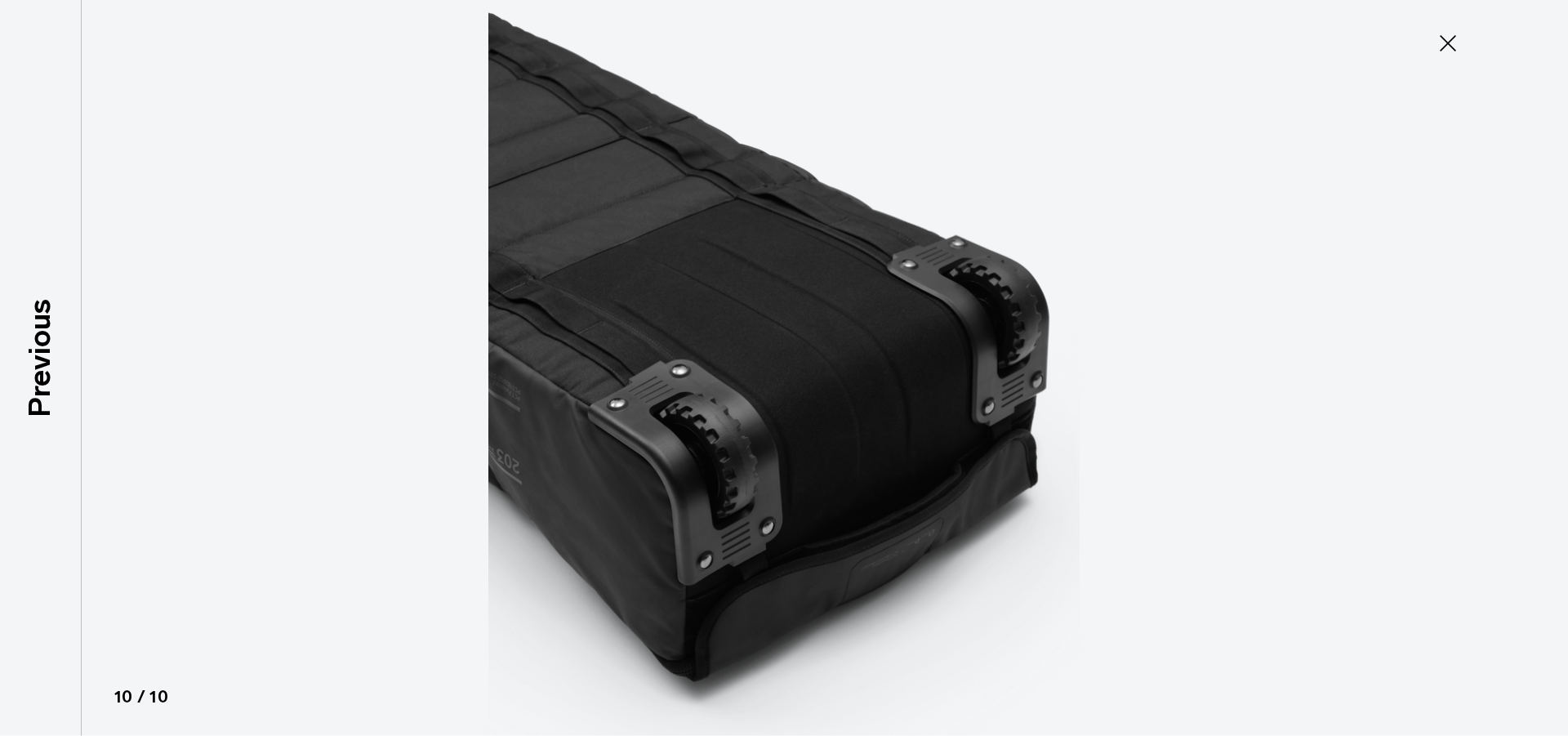
click at [1425, 35] on button "Close" at bounding box center [1447, 43] width 54 height 34
